Goal: Find specific page/section: Find specific page/section

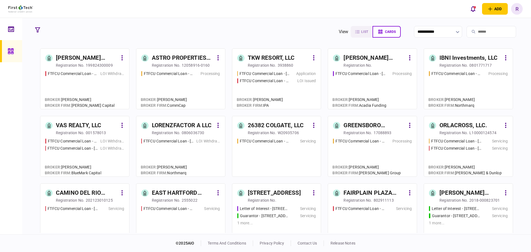
click at [471, 32] on input "search" at bounding box center [492, 32] width 50 height 12
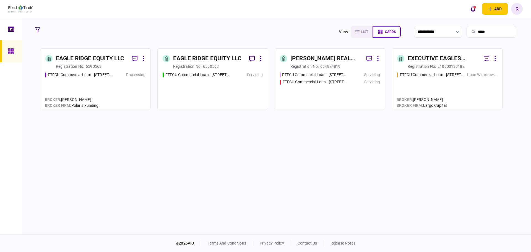
type input "*****"
click at [107, 60] on div "EAGLE RIDGE EQUITY LLC" at bounding box center [90, 58] width 68 height 9
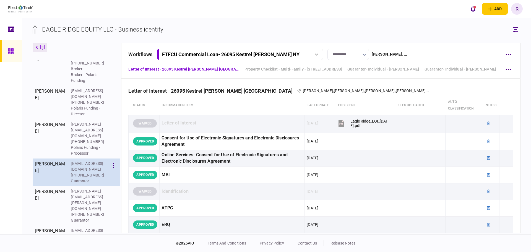
scroll to position [172, 0]
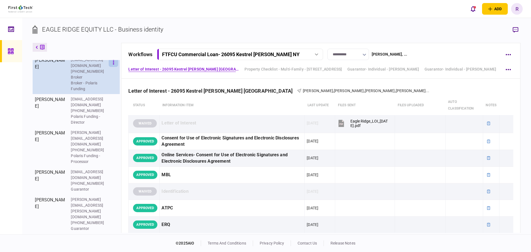
click at [113, 65] on icon "button" at bounding box center [113, 61] width 1 height 5
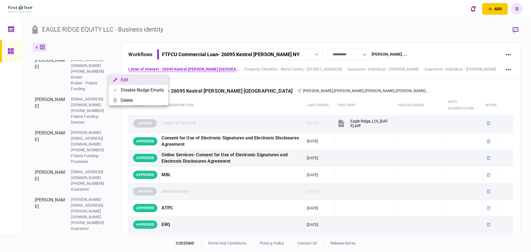
click at [124, 82] on button "Edit" at bounding box center [138, 80] width 59 height 10
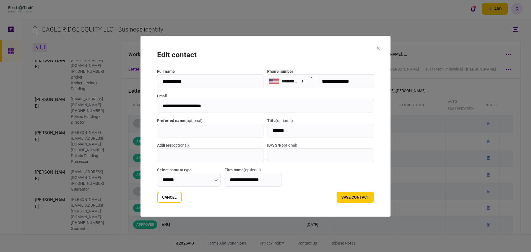
drag, startPoint x: 209, startPoint y: 108, endPoint x: 144, endPoint y: 113, distance: 64.9
click at [108, 108] on div "**********" at bounding box center [265, 126] width 531 height 252
drag, startPoint x: 386, startPoint y: 47, endPoint x: 300, endPoint y: 93, distance: 97.3
click at [380, 47] on icon at bounding box center [378, 47] width 3 height 3
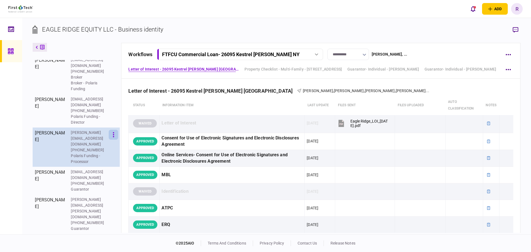
click at [112, 140] on button "button" at bounding box center [113, 135] width 9 height 10
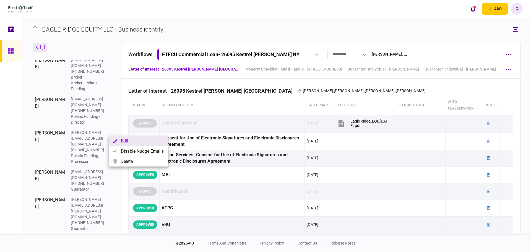
click at [121, 143] on button "Edit" at bounding box center [138, 141] width 59 height 10
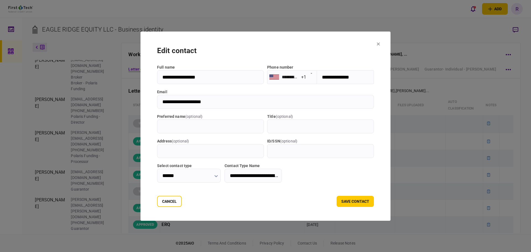
drag, startPoint x: 215, startPoint y: 100, endPoint x: 112, endPoint y: 103, distance: 102.7
click at [110, 102] on div "**********" at bounding box center [265, 126] width 531 height 252
click at [380, 44] on icon at bounding box center [378, 43] width 3 height 3
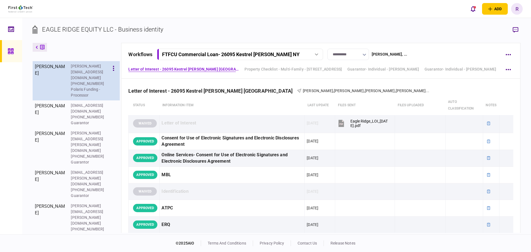
scroll to position [240, 0]
